Goal: Use online tool/utility: Utilize a website feature to perform a specific function

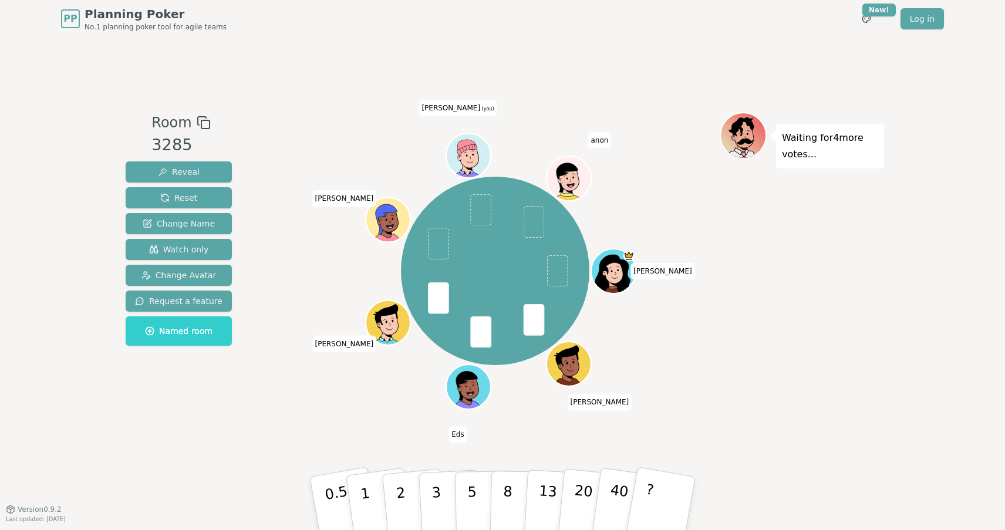
click at [468, 147] on icon at bounding box center [467, 148] width 20 height 16
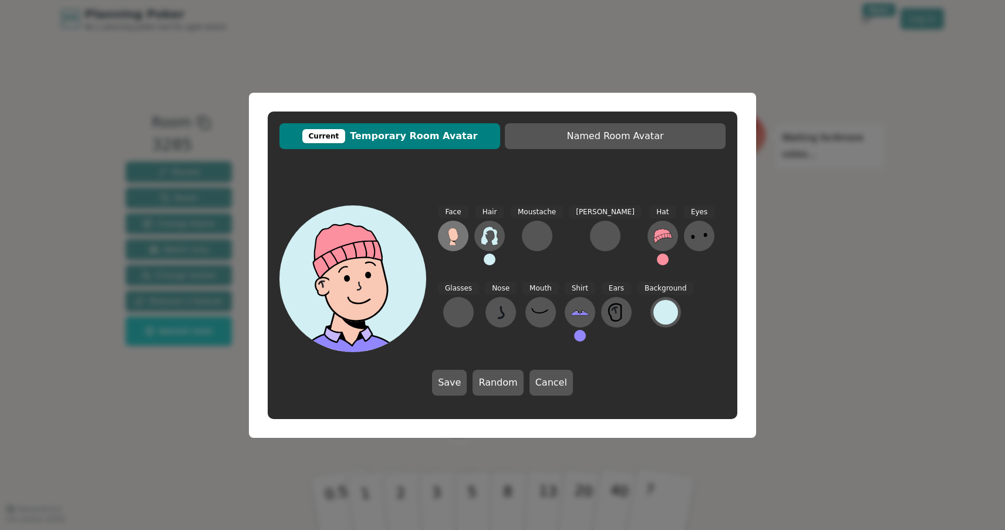
click at [450, 243] on icon at bounding box center [452, 242] width 7 height 6
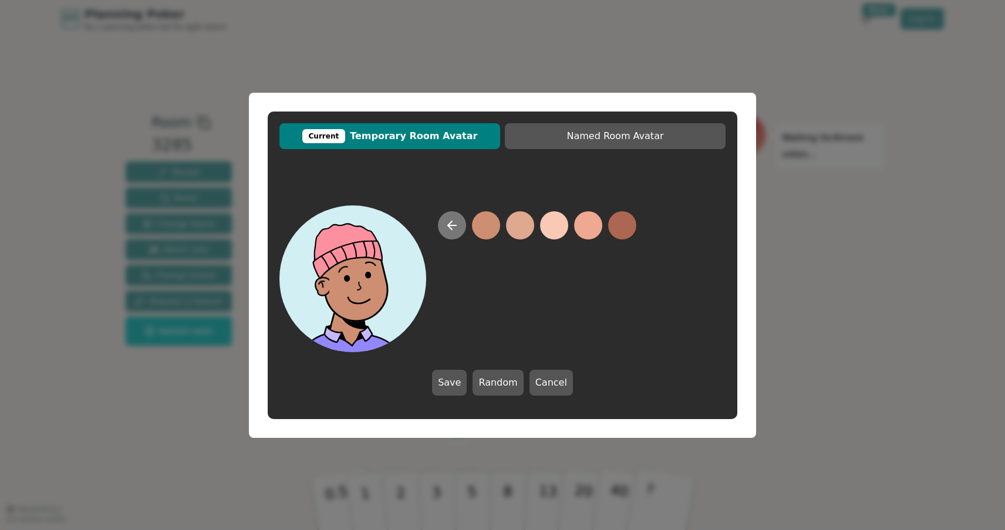
click at [461, 222] on button at bounding box center [452, 225] width 28 height 28
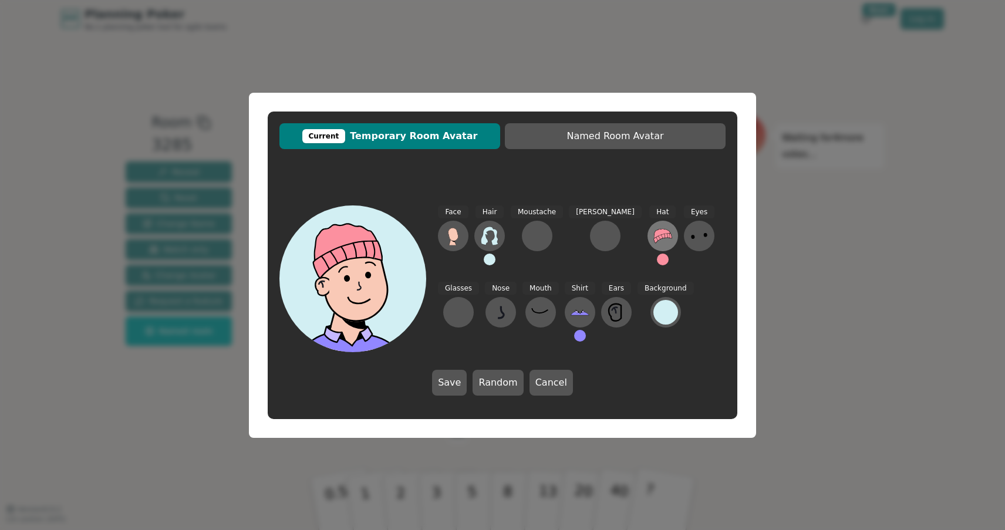
click at [654, 238] on icon at bounding box center [663, 236] width 18 height 14
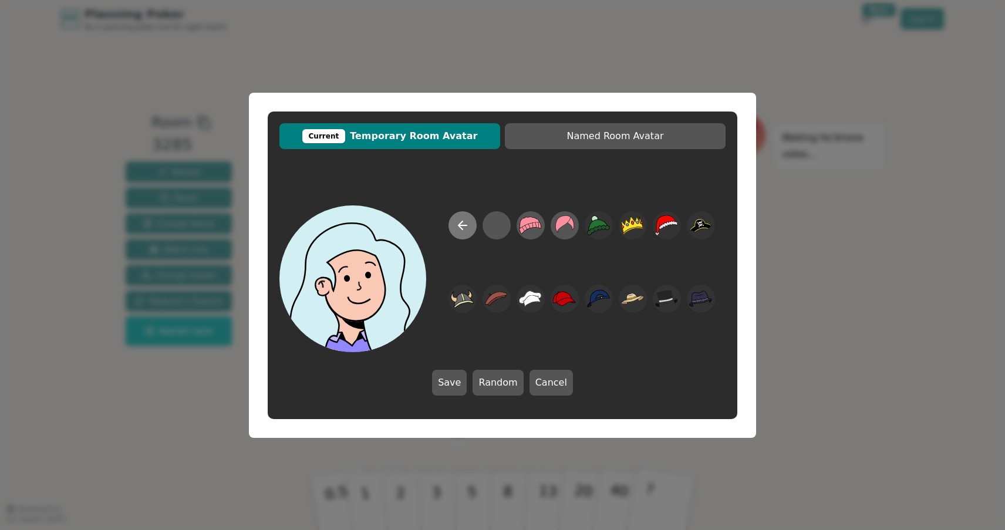
click at [464, 224] on icon at bounding box center [463, 225] width 14 height 14
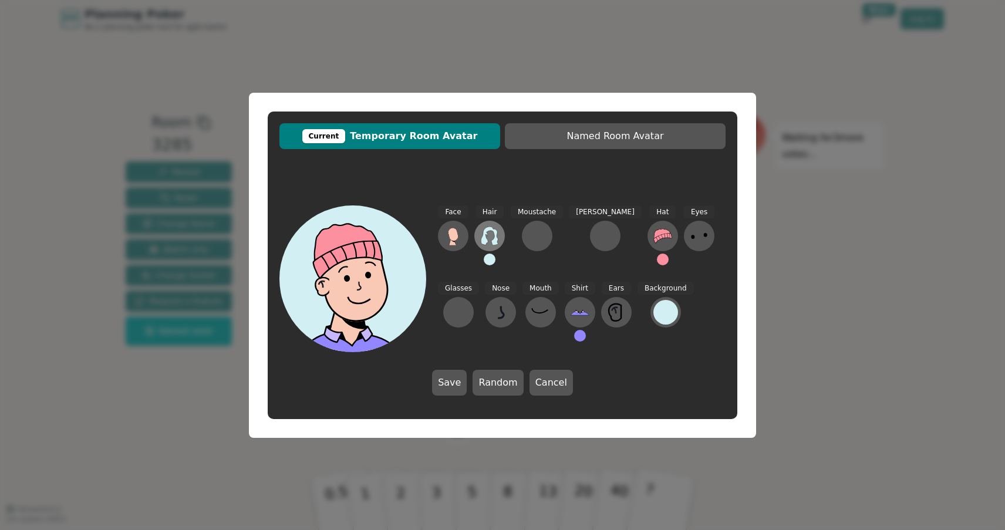
click at [491, 233] on icon at bounding box center [489, 236] width 19 height 19
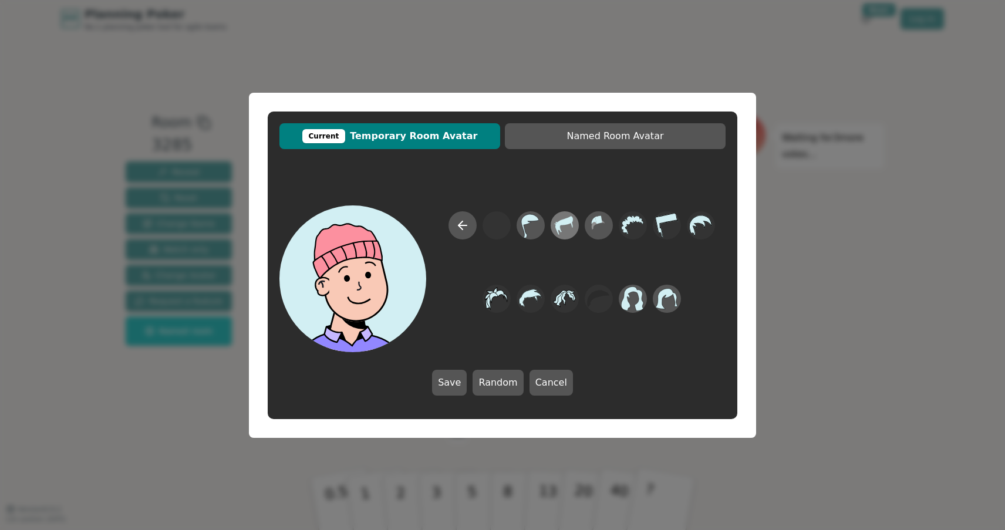
click at [569, 223] on icon at bounding box center [565, 225] width 18 height 19
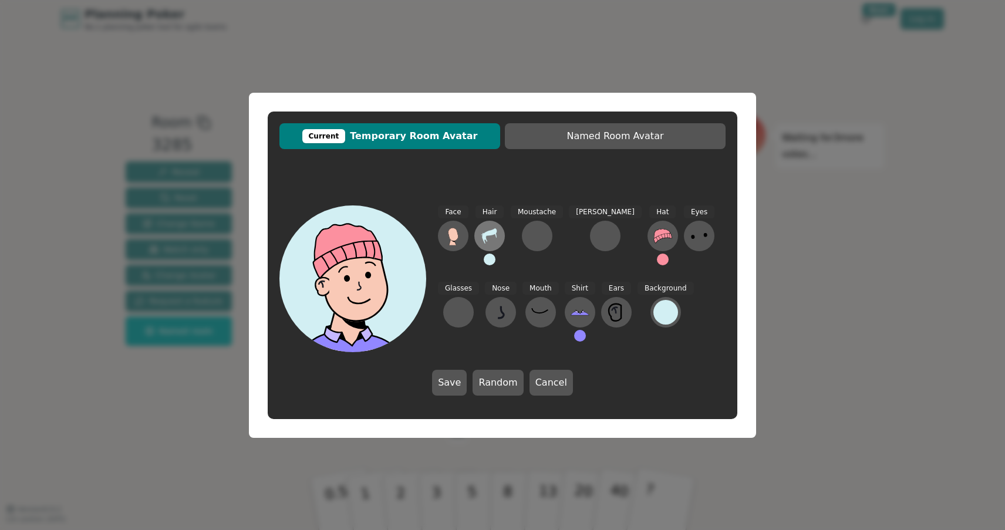
click at [482, 231] on icon at bounding box center [489, 236] width 19 height 19
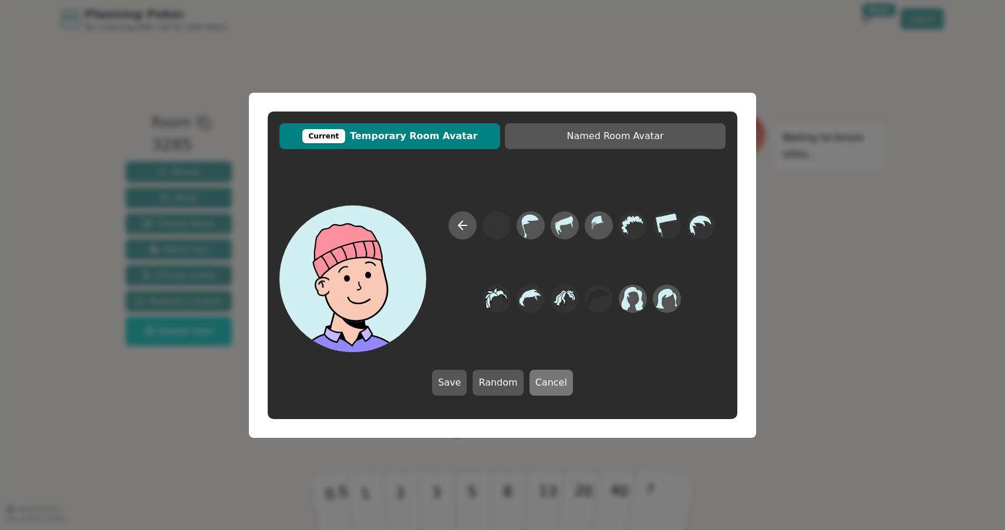
click at [552, 380] on button "Cancel" at bounding box center [551, 383] width 43 height 26
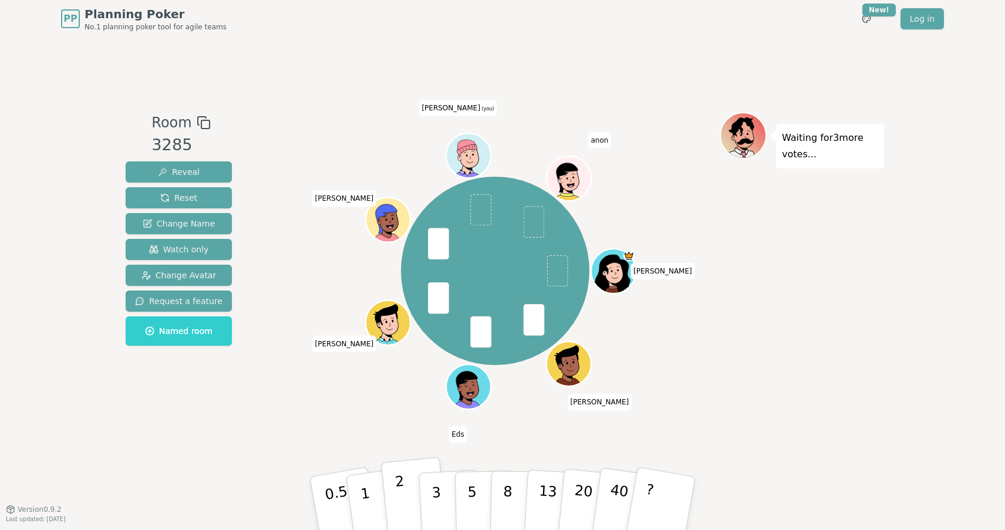
click at [407, 494] on button "2" at bounding box center [414, 503] width 67 height 93
click at [470, 153] on icon at bounding box center [467, 147] width 21 height 33
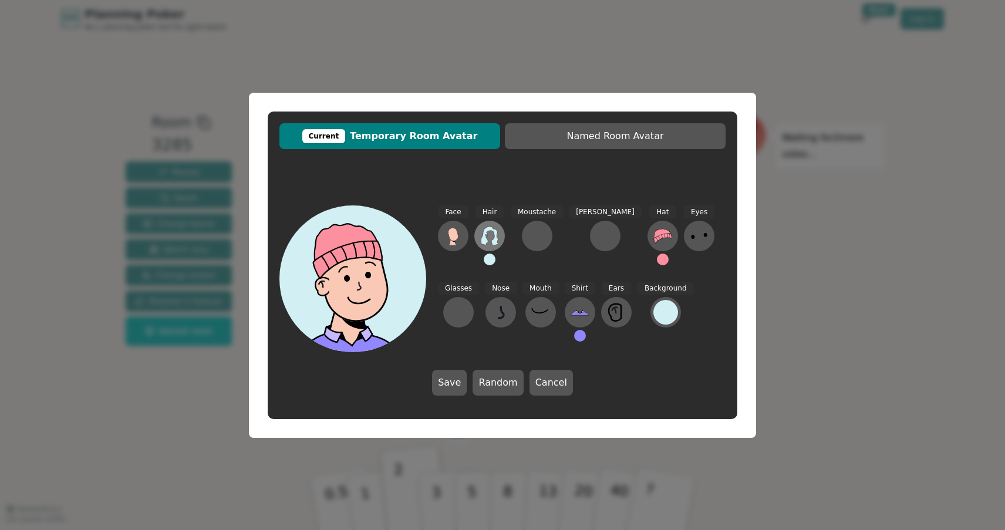
click at [495, 242] on icon at bounding box center [489, 236] width 17 height 19
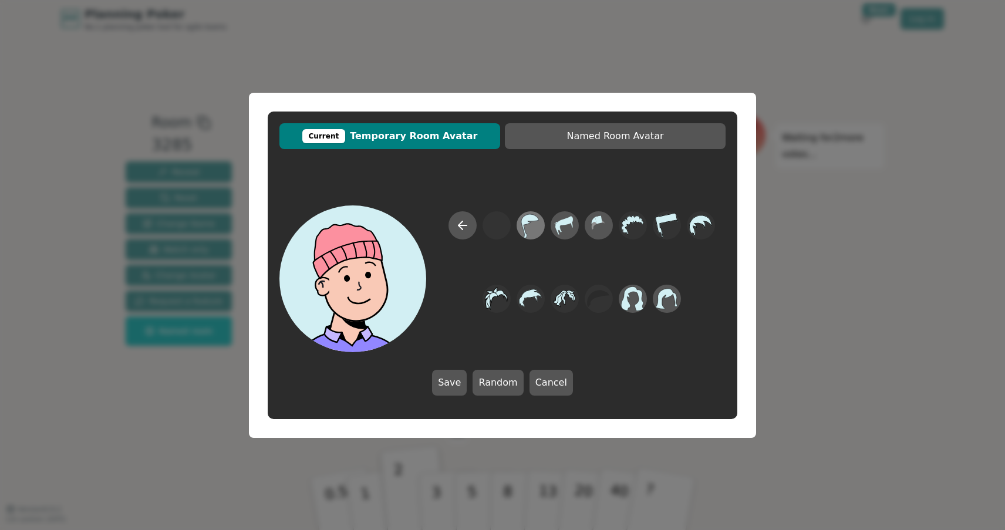
click at [541, 220] on icon at bounding box center [530, 225] width 23 height 26
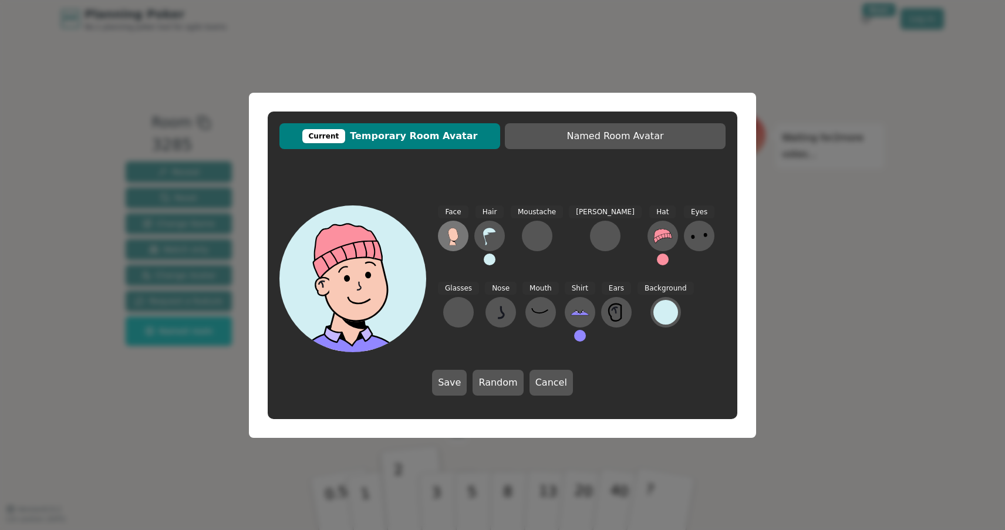
click at [455, 238] on icon at bounding box center [453, 234] width 10 height 13
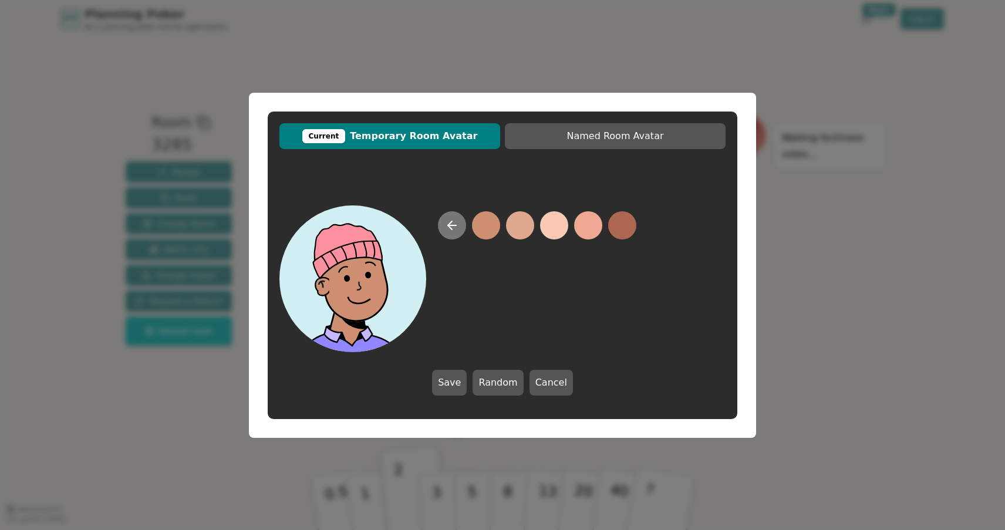
click at [454, 227] on icon at bounding box center [452, 225] width 14 height 14
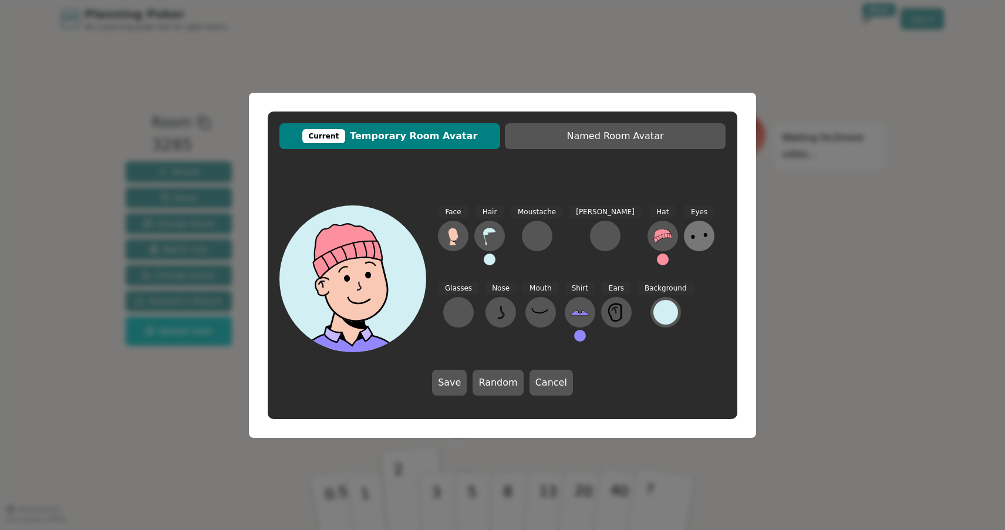
click at [690, 238] on icon at bounding box center [699, 236] width 19 height 19
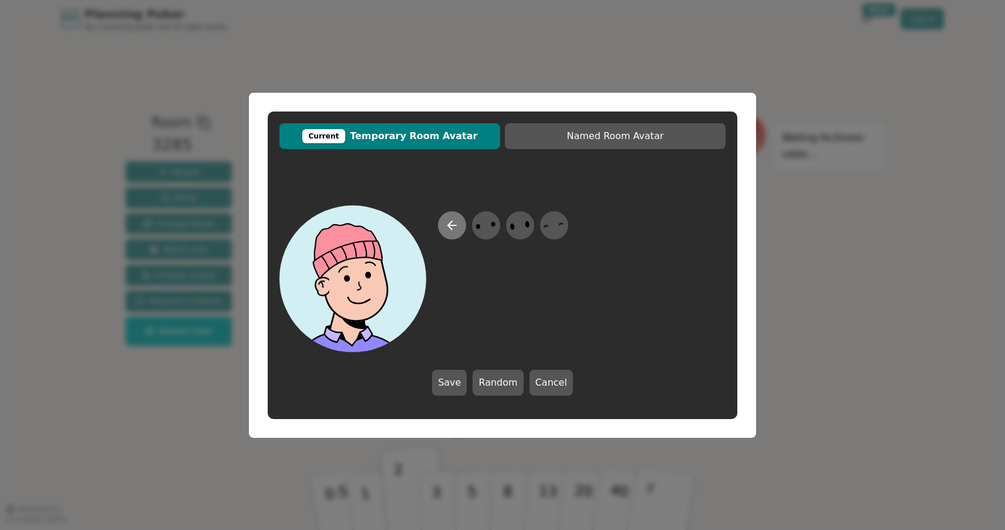
click at [457, 223] on icon at bounding box center [452, 225] width 14 height 14
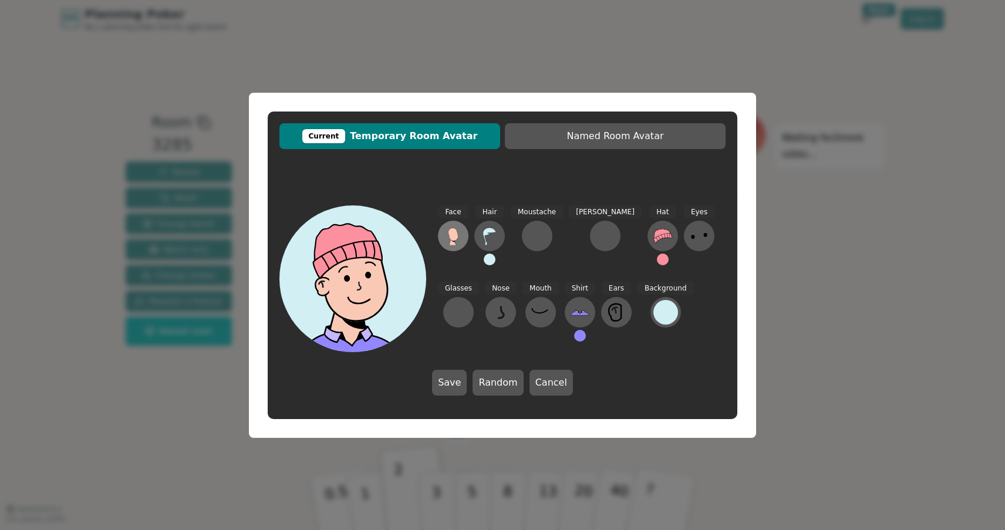
click at [458, 238] on icon at bounding box center [453, 235] width 11 height 14
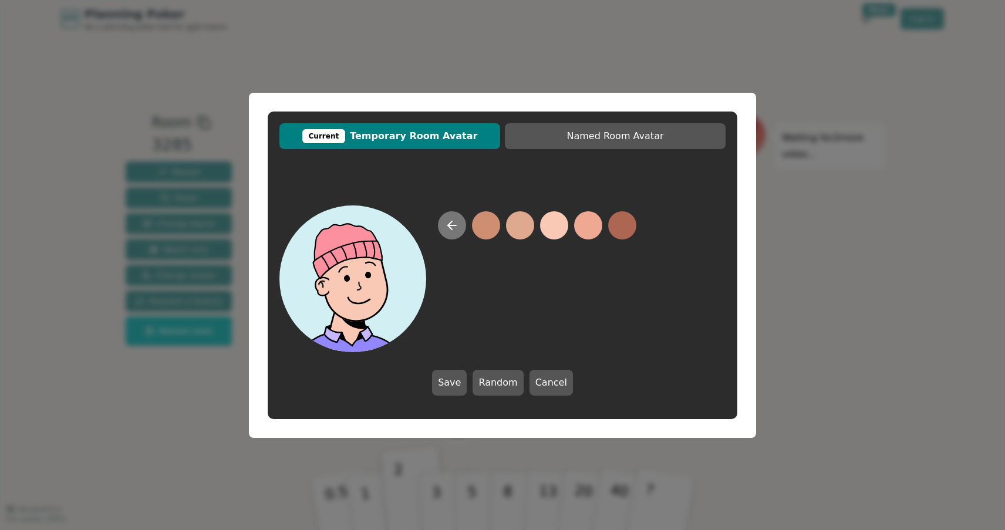
click at [450, 228] on icon at bounding box center [452, 225] width 14 height 14
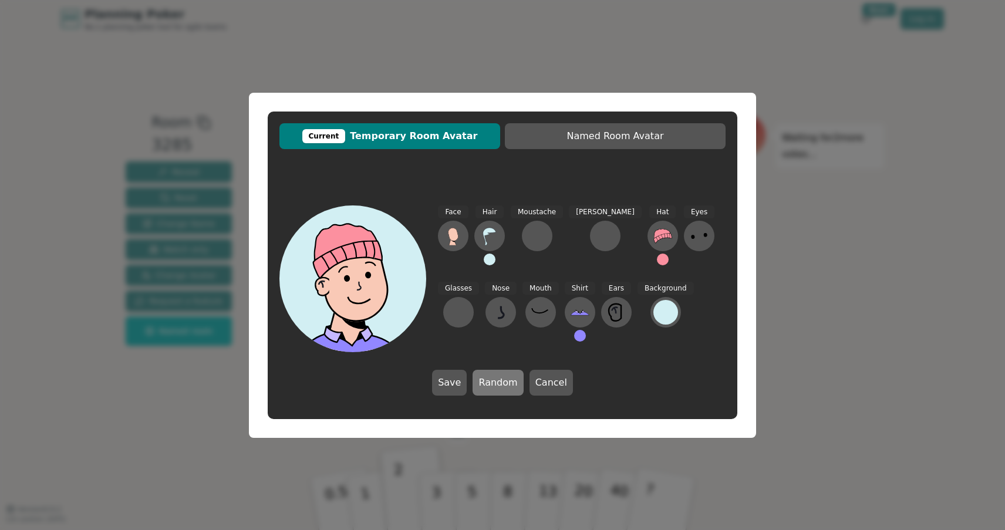
click at [500, 384] on button "Random" at bounding box center [498, 383] width 50 height 26
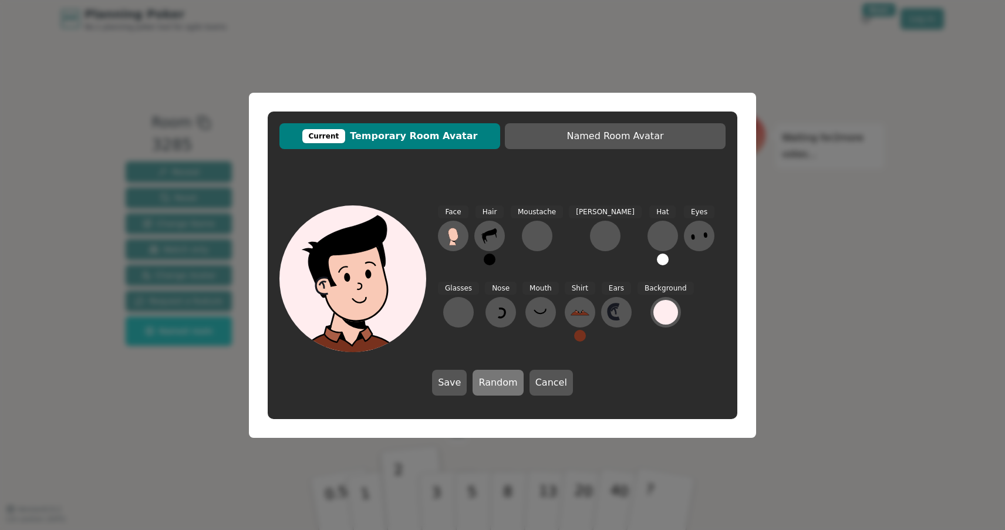
click at [500, 384] on button "Random" at bounding box center [498, 383] width 50 height 26
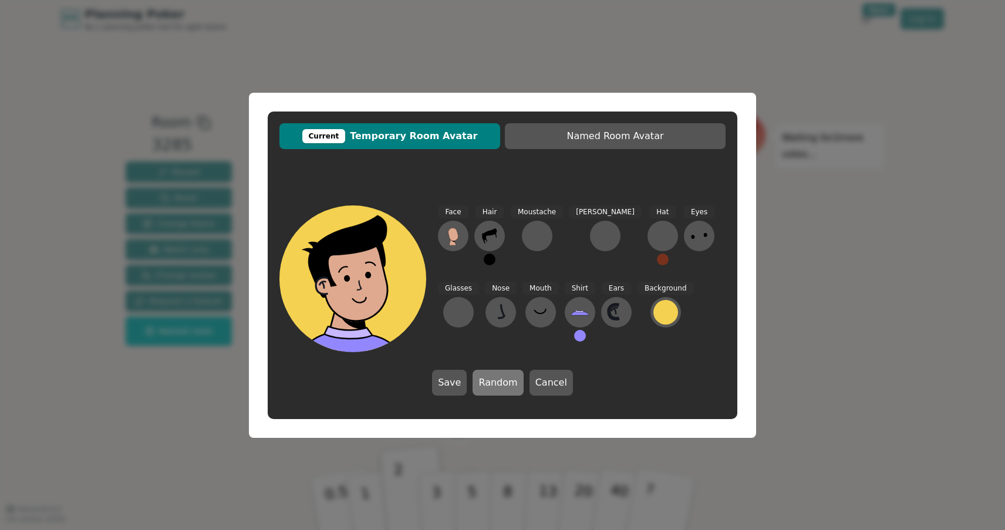
click at [500, 384] on button "Random" at bounding box center [498, 383] width 50 height 26
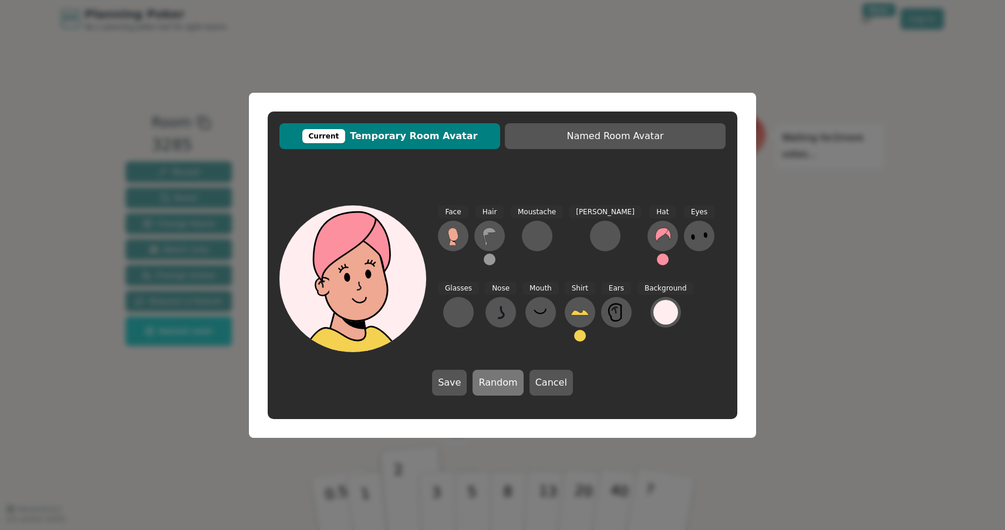
click at [500, 384] on button "Random" at bounding box center [498, 383] width 50 height 26
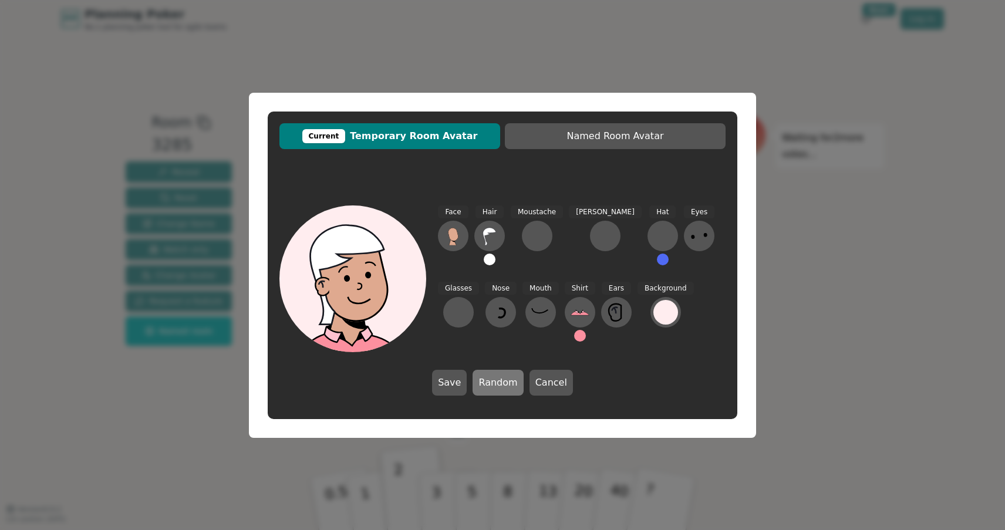
click at [500, 384] on button "Random" at bounding box center [498, 383] width 50 height 26
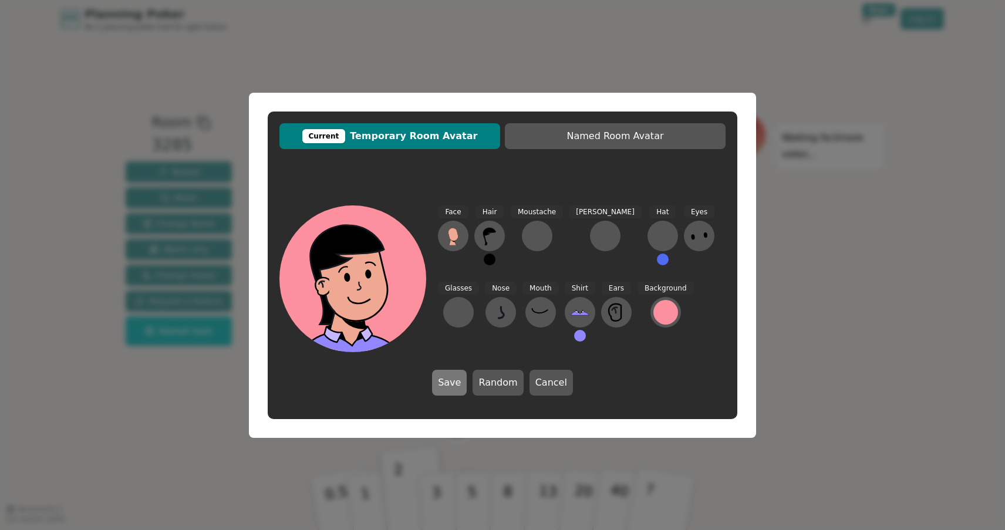
click at [459, 381] on button "Save" at bounding box center [449, 383] width 35 height 26
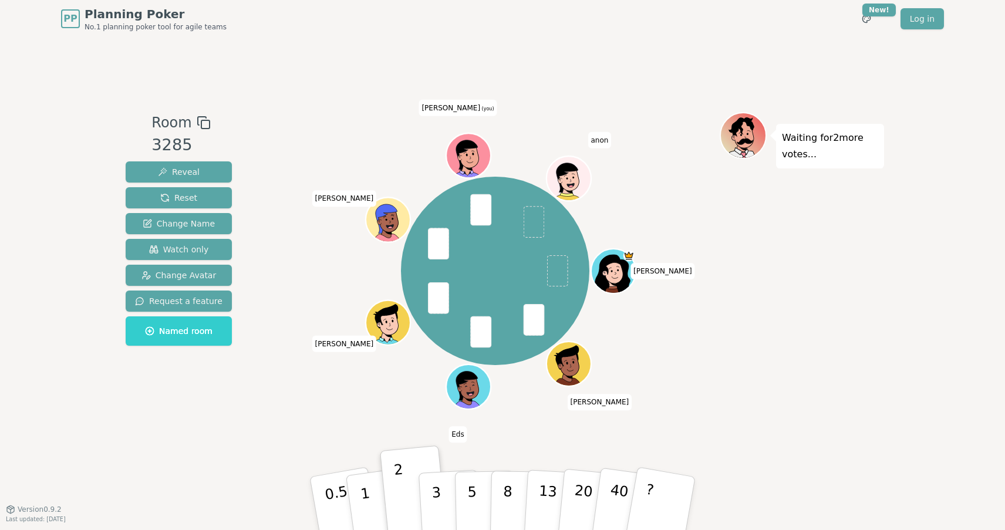
click at [472, 157] on icon at bounding box center [471, 158] width 4 height 4
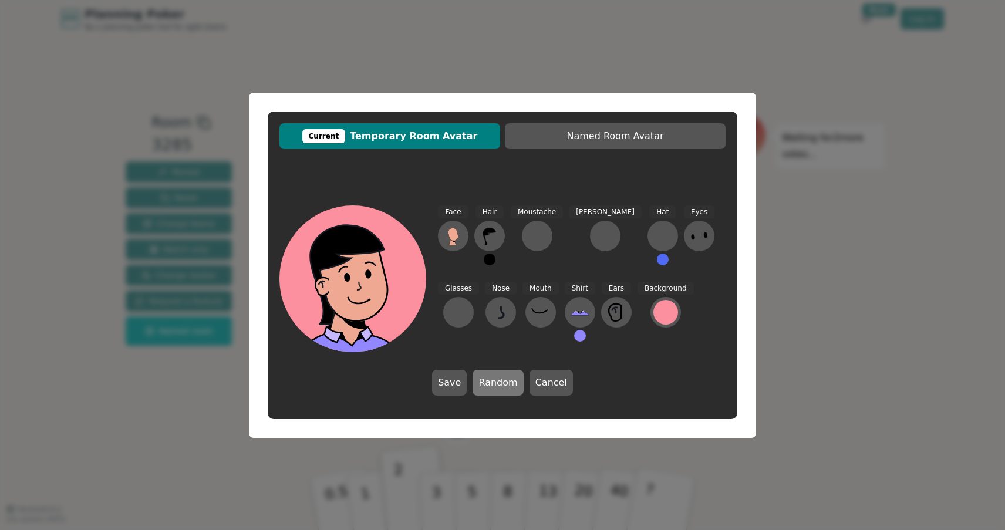
click at [498, 379] on button "Random" at bounding box center [498, 383] width 50 height 26
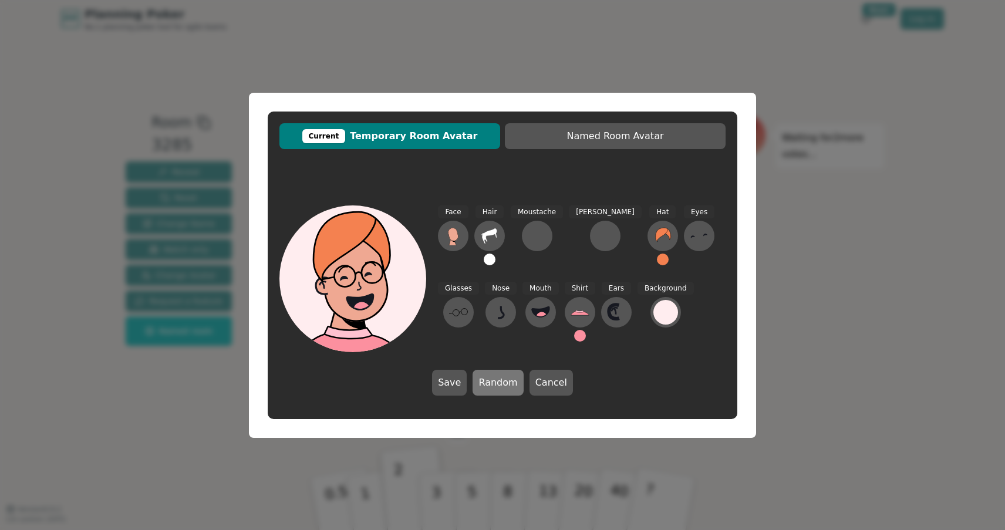
click at [498, 379] on button "Random" at bounding box center [498, 383] width 50 height 26
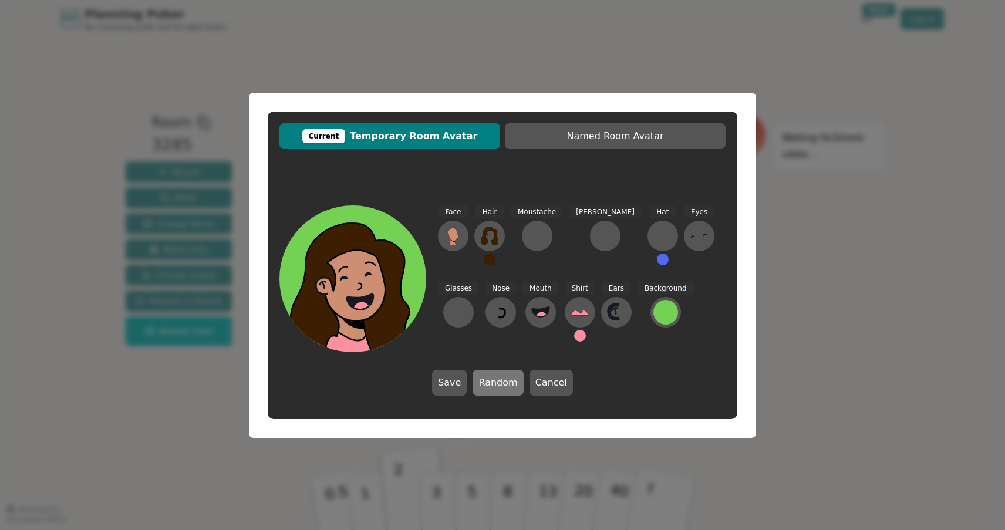
click at [498, 379] on button "Random" at bounding box center [498, 383] width 50 height 26
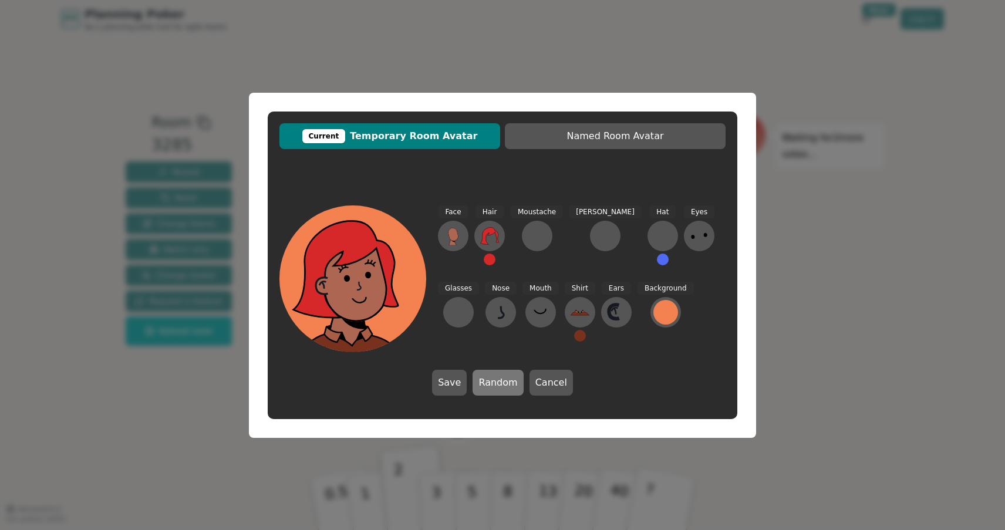
click at [498, 379] on button "Random" at bounding box center [498, 383] width 50 height 26
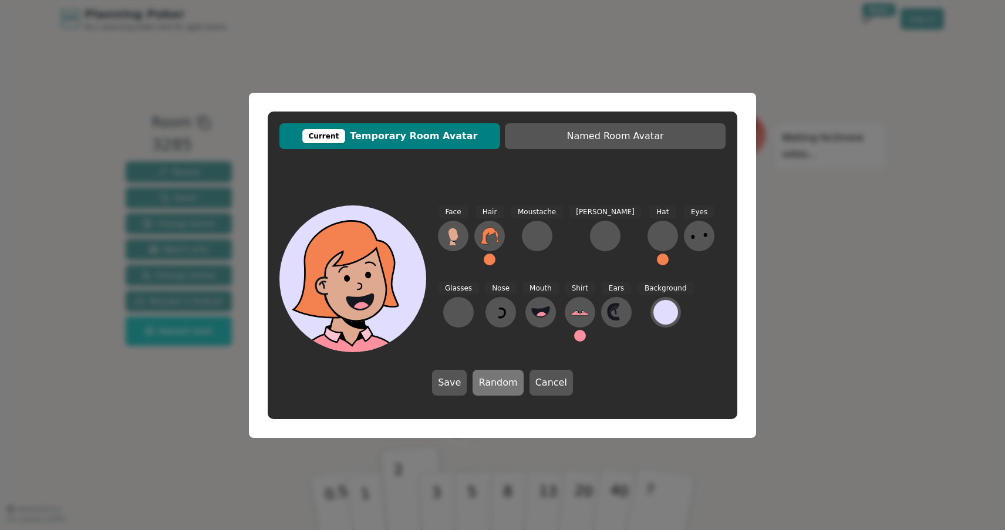
click at [498, 379] on button "Random" at bounding box center [498, 383] width 50 height 26
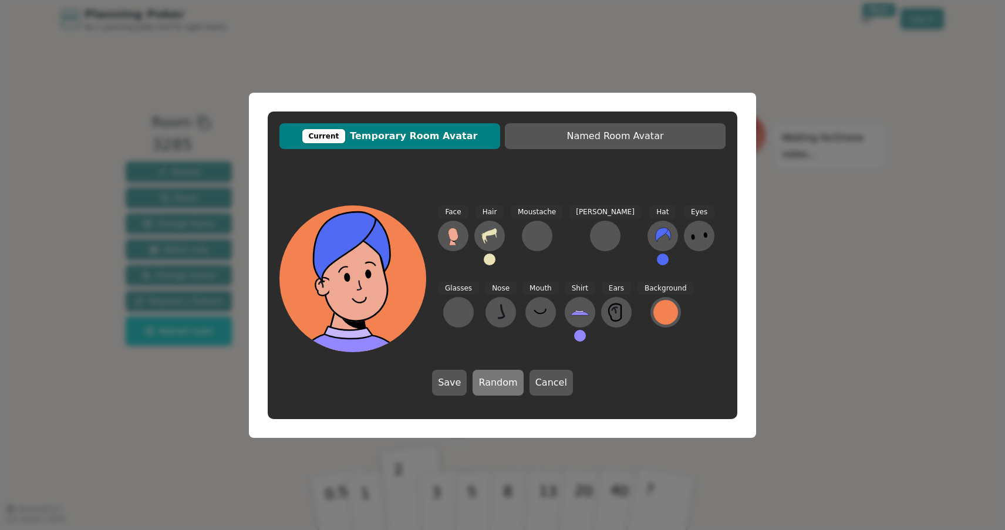
click at [498, 379] on button "Random" at bounding box center [498, 383] width 50 height 26
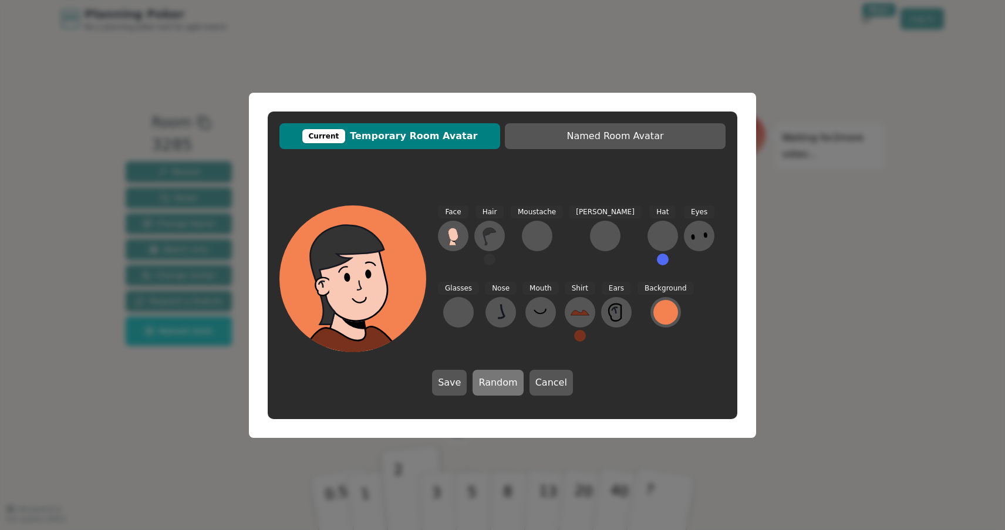
click at [498, 379] on button "Random" at bounding box center [498, 383] width 50 height 26
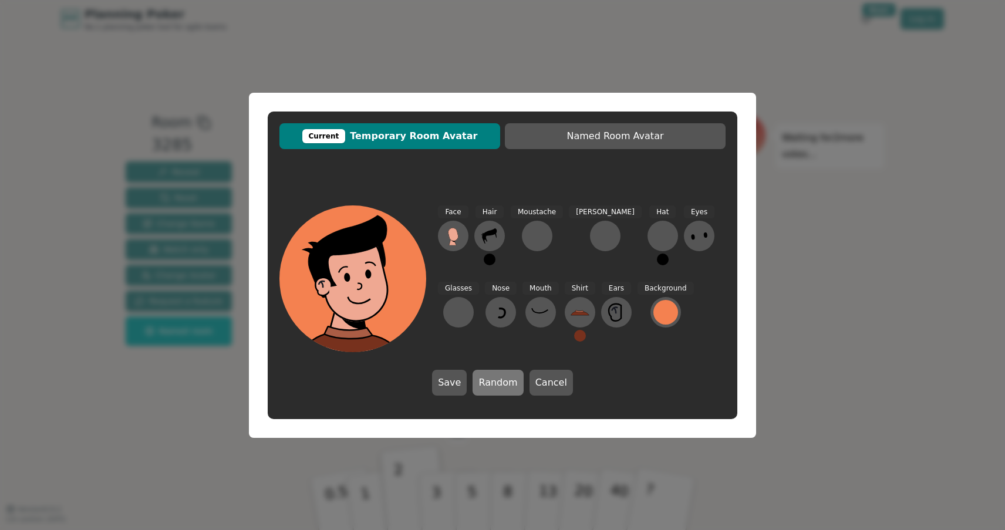
click at [498, 379] on button "Random" at bounding box center [498, 383] width 50 height 26
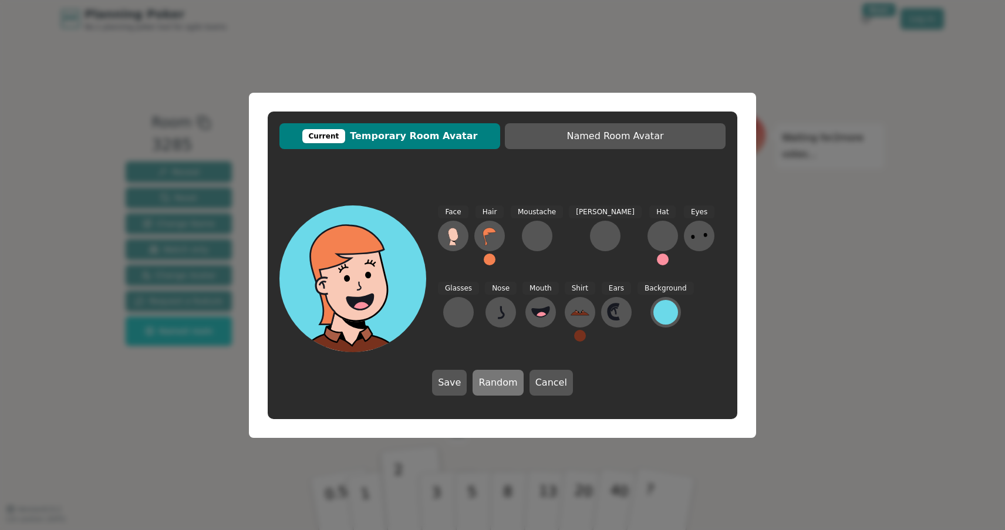
click at [498, 379] on button "Random" at bounding box center [498, 383] width 50 height 26
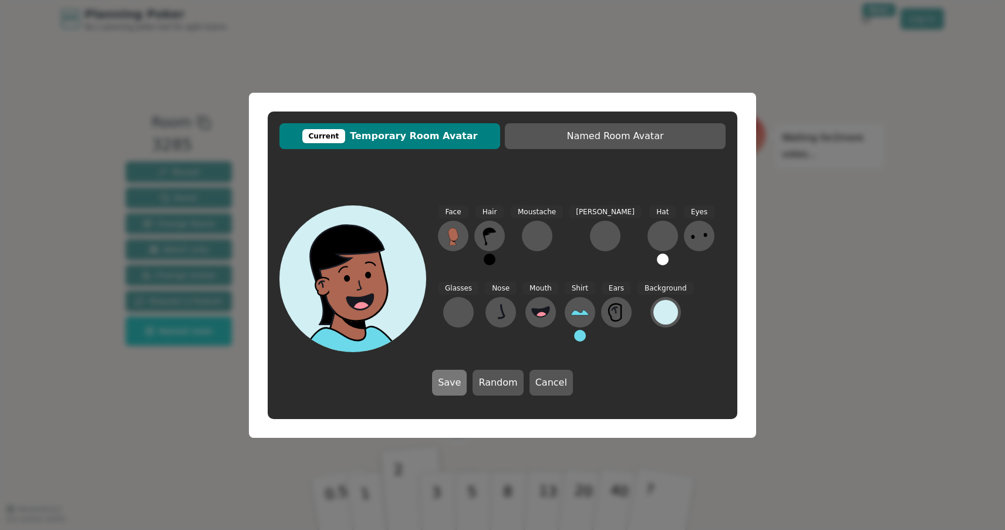
click at [457, 382] on button "Save" at bounding box center [449, 383] width 35 height 26
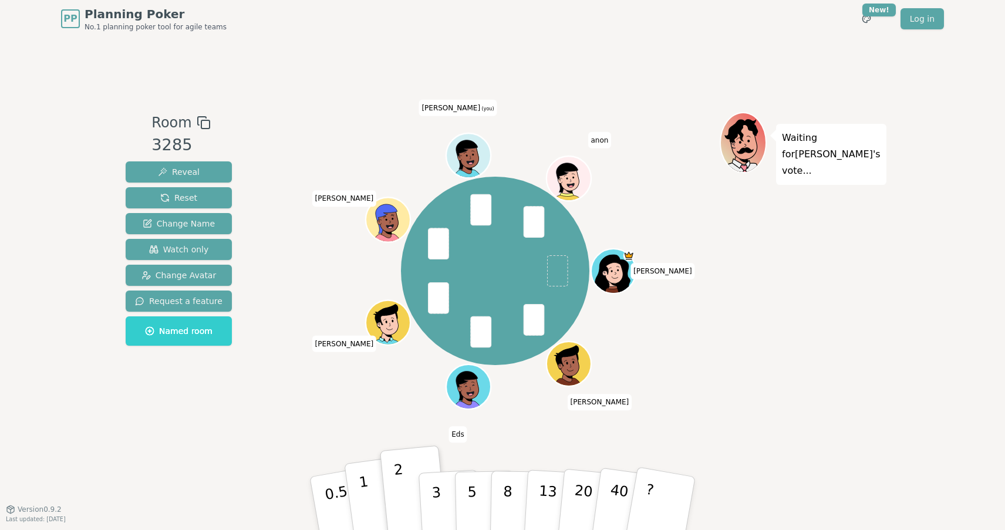
click at [374, 505] on button "1" at bounding box center [379, 503] width 70 height 95
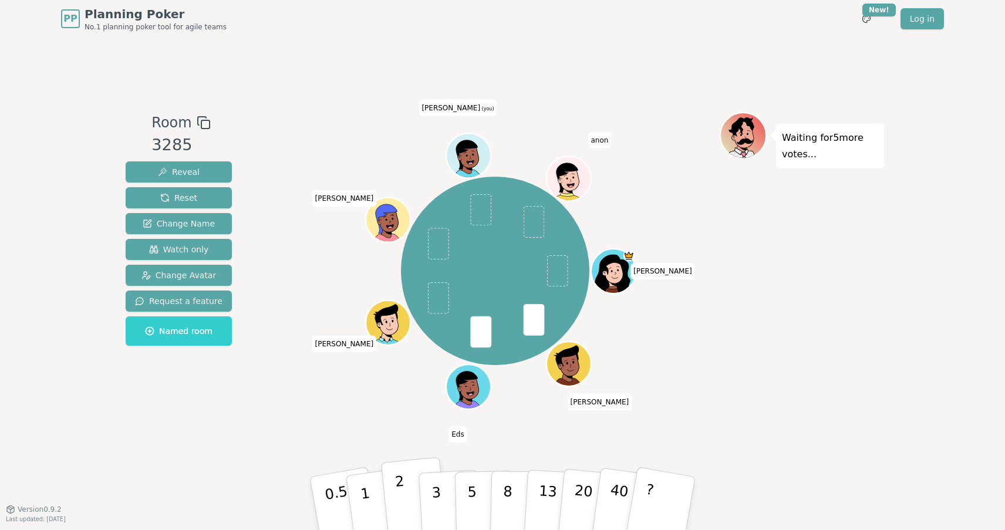
click at [408, 497] on button "2" at bounding box center [414, 503] width 67 height 93
click at [373, 496] on button "1" at bounding box center [379, 503] width 70 height 95
click at [435, 495] on button "3" at bounding box center [450, 507] width 64 height 92
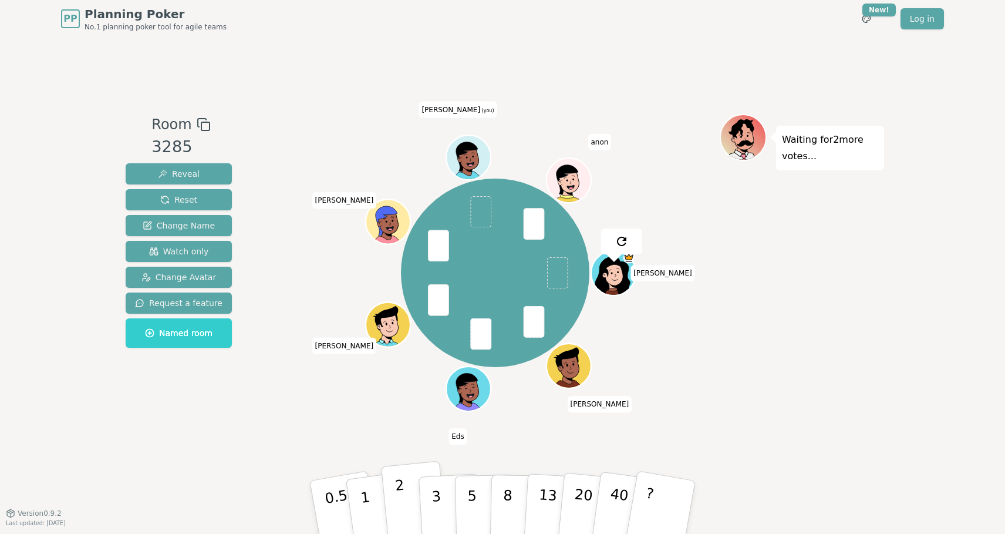
click at [406, 494] on button "2" at bounding box center [414, 507] width 67 height 93
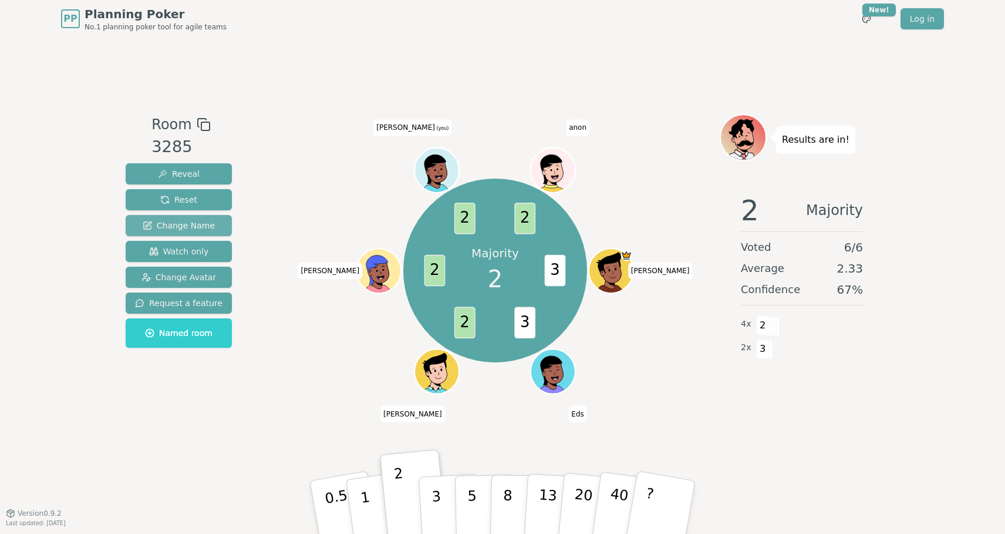
click at [184, 228] on span "Change Name" at bounding box center [179, 226] width 72 height 12
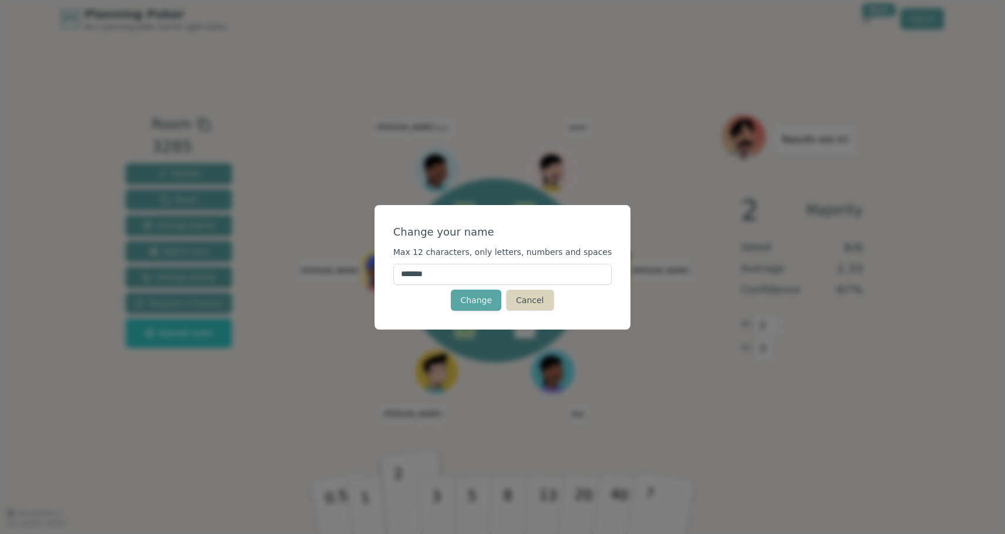
click at [531, 294] on button "Cancel" at bounding box center [530, 299] width 48 height 21
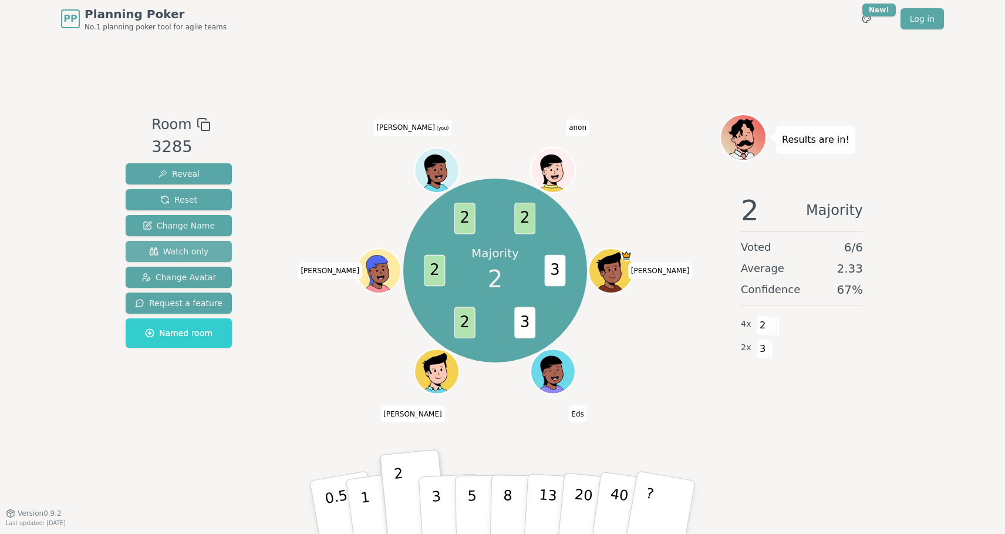
click at [207, 253] on button "Watch only" at bounding box center [179, 251] width 106 height 21
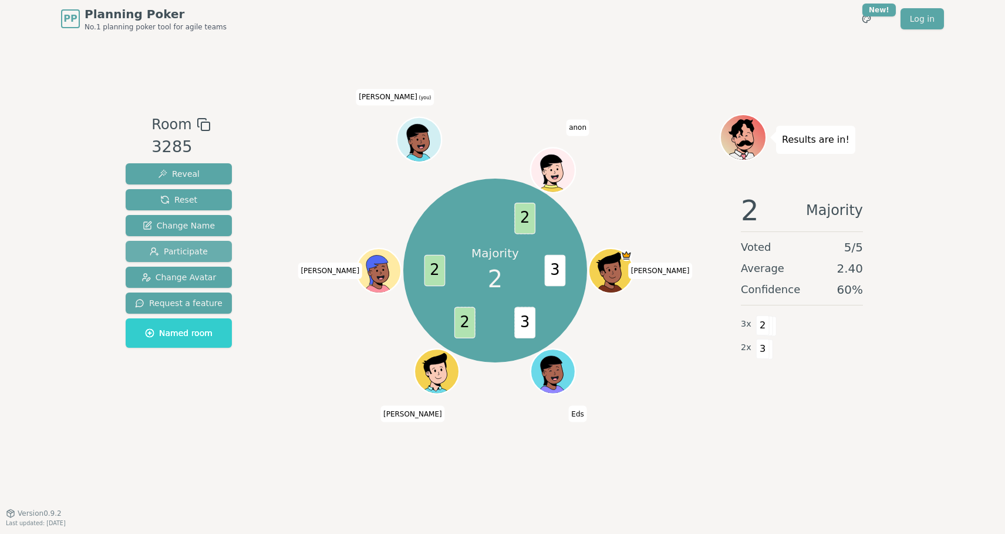
click at [207, 252] on button "Participate" at bounding box center [179, 251] width 106 height 21
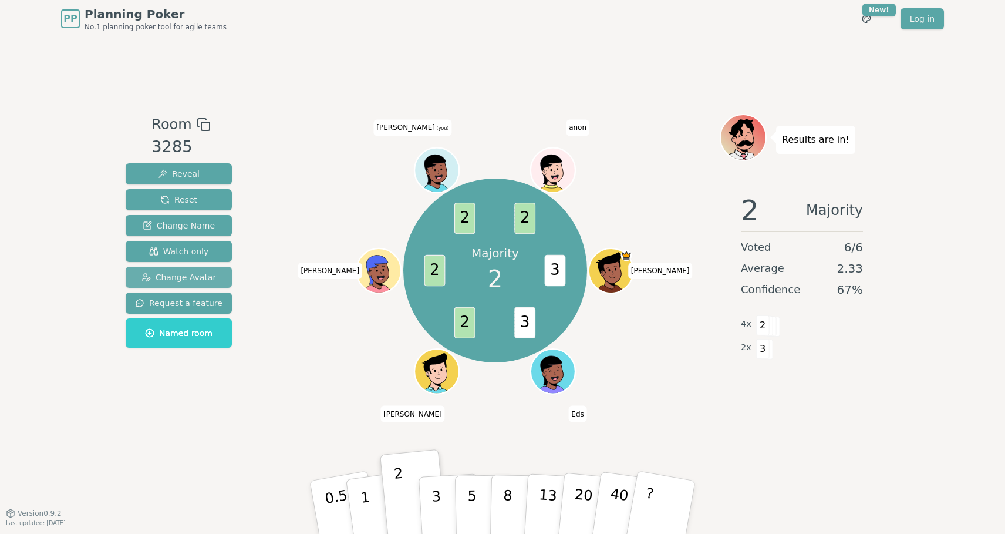
click at [203, 274] on span "Change Avatar" at bounding box center [178, 277] width 75 height 12
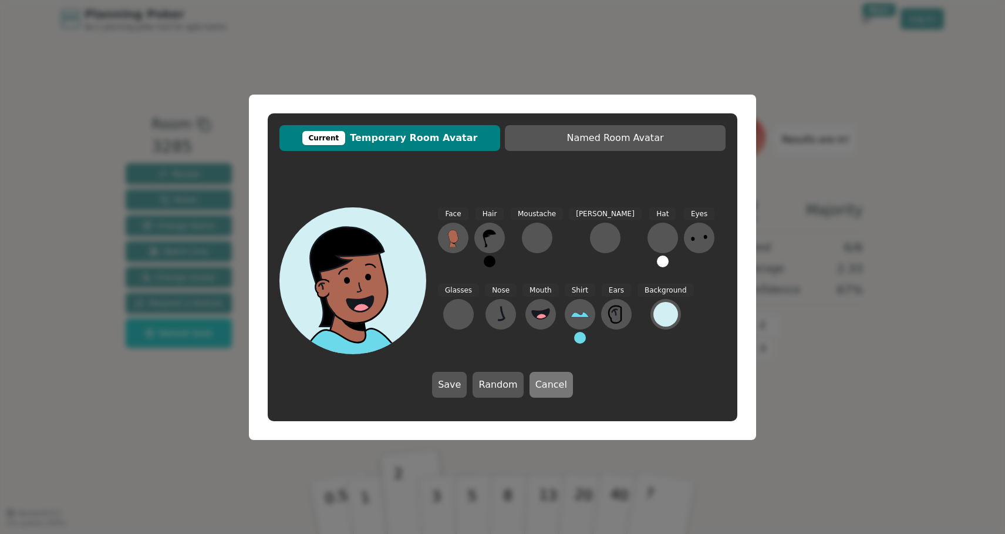
click at [557, 383] on button "Cancel" at bounding box center [551, 385] width 43 height 26
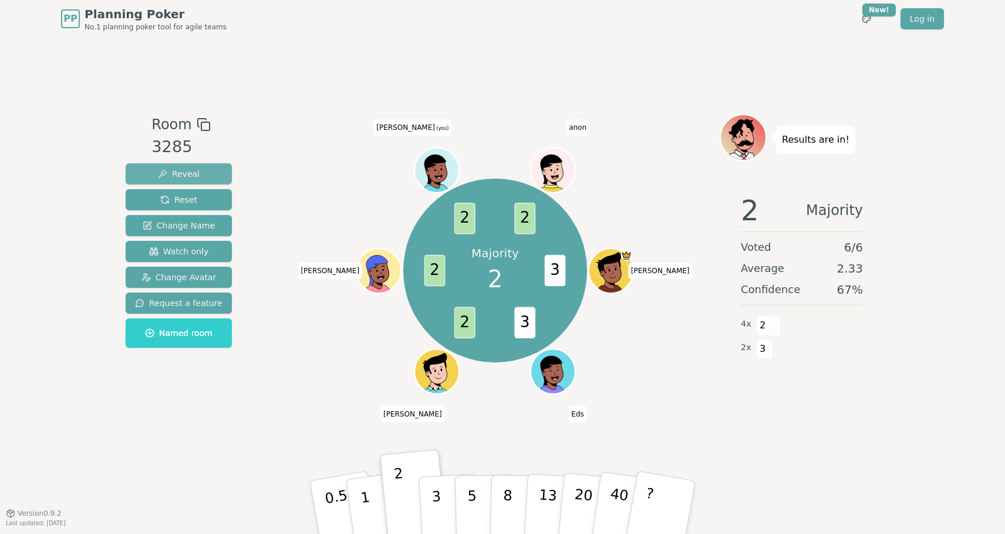
click at [183, 178] on span "Reveal" at bounding box center [179, 174] width 42 height 12
click at [180, 171] on span "Reveal" at bounding box center [179, 174] width 42 height 12
click at [181, 198] on span "Reset" at bounding box center [178, 200] width 37 height 12
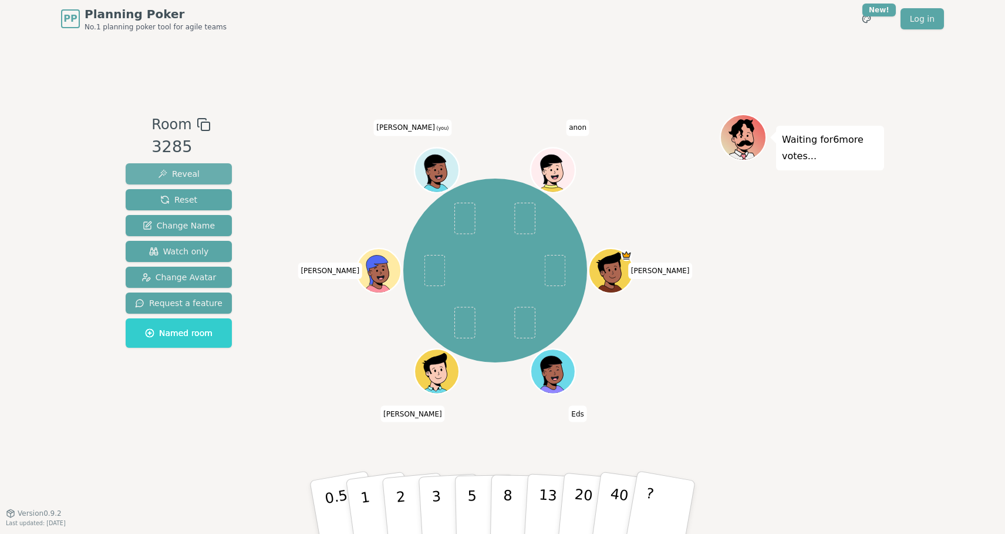
click at [197, 170] on button "Reveal" at bounding box center [179, 173] width 106 height 21
